Goal: Find specific page/section: Find specific page/section

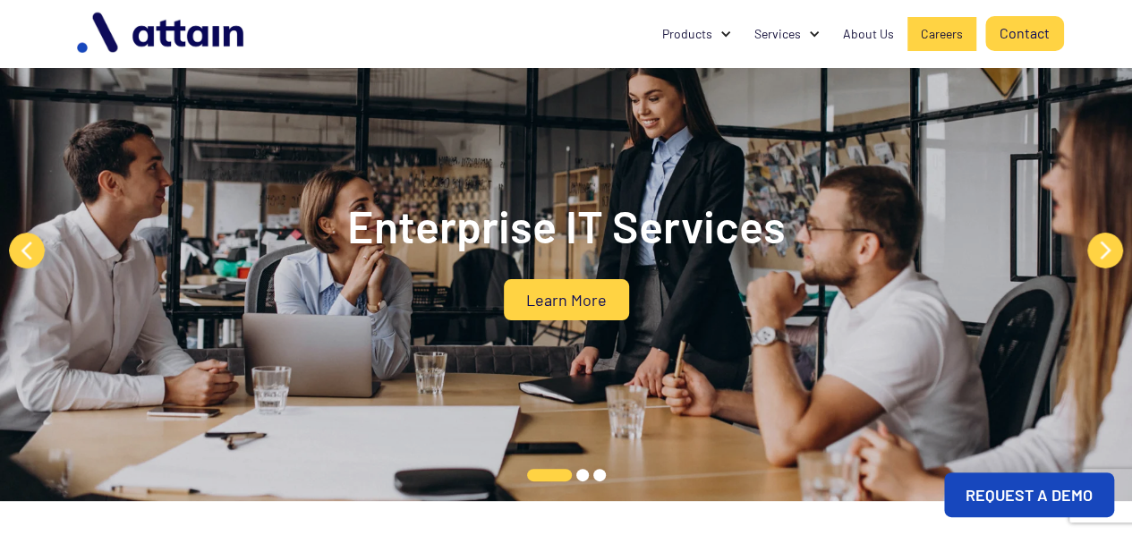
click at [954, 43] on link "Careers" at bounding box center [941, 34] width 69 height 34
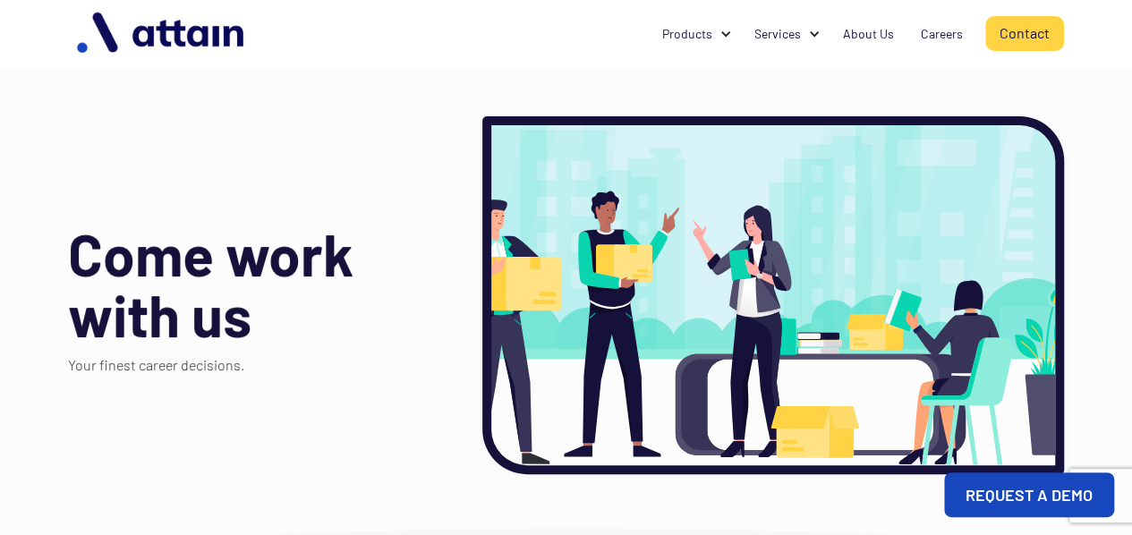
click at [781, 246] on div at bounding box center [772, 295] width 581 height 358
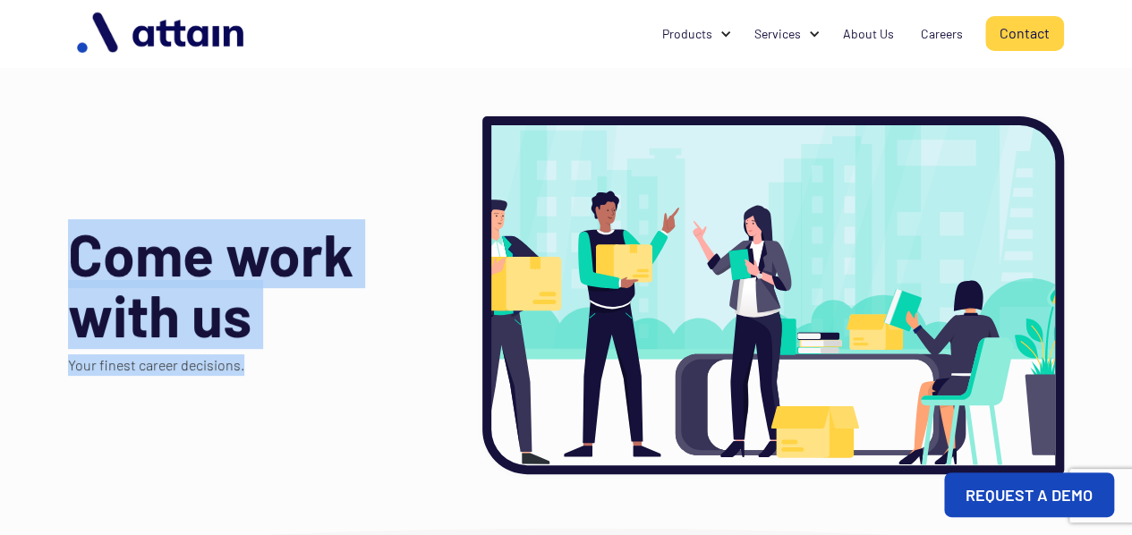
click at [781, 246] on div at bounding box center [772, 295] width 581 height 358
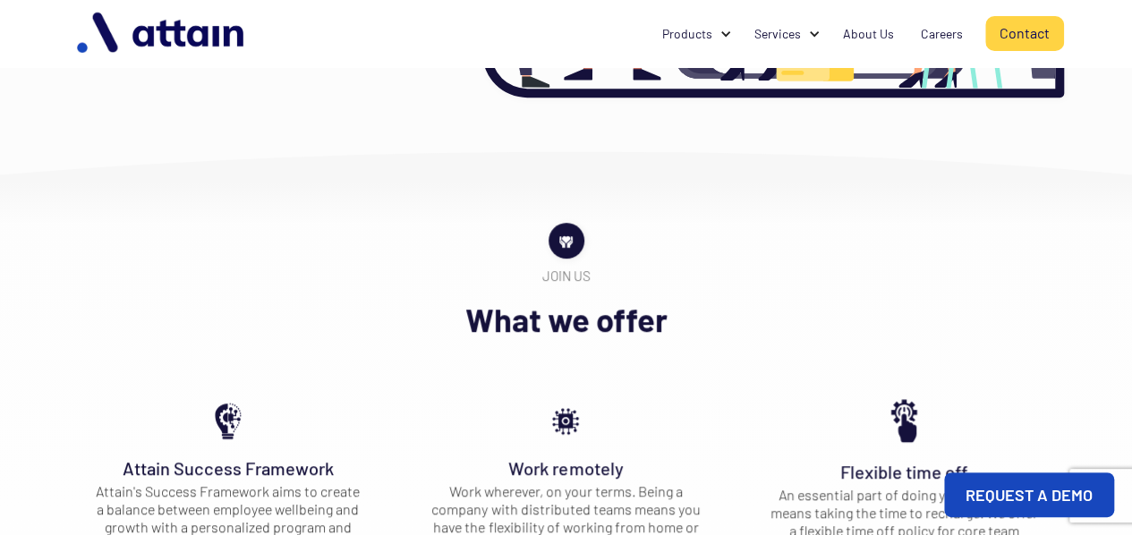
scroll to position [377, 0]
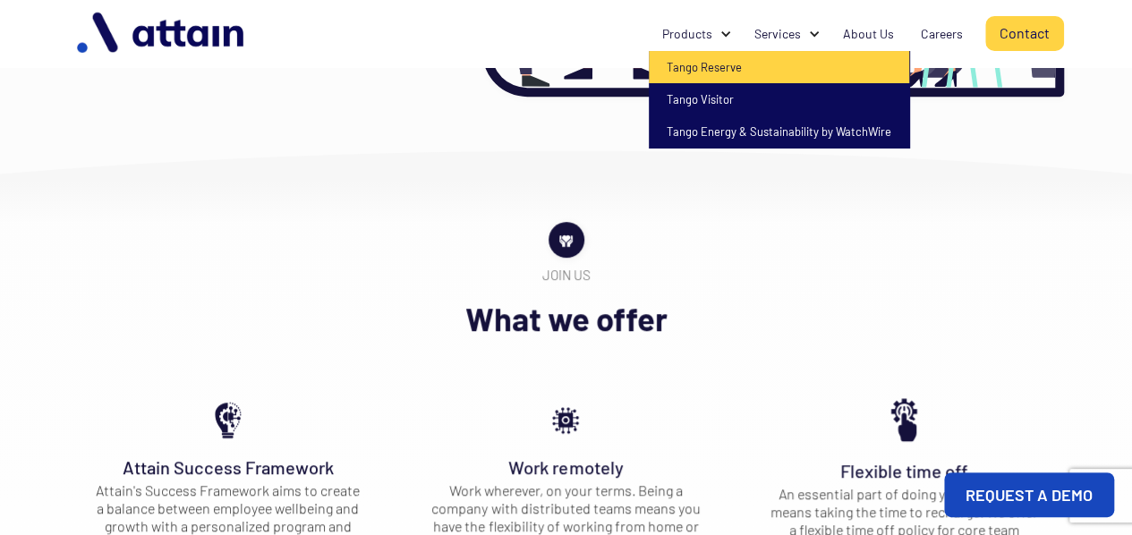
click at [717, 65] on link "Tango Reserve" at bounding box center [779, 67] width 260 height 32
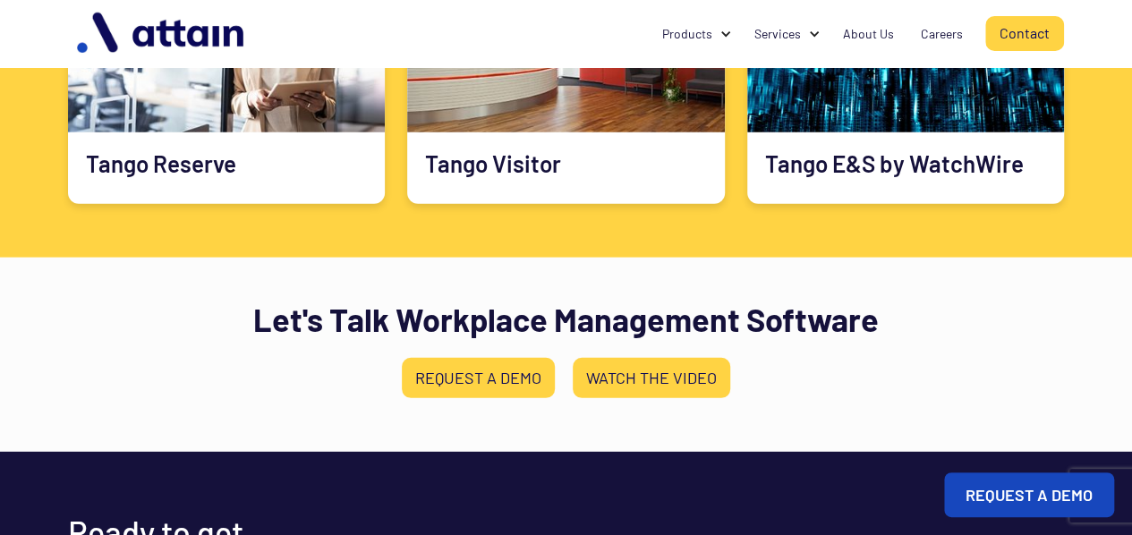
scroll to position [2771, 0]
